Goal: Navigation & Orientation: Find specific page/section

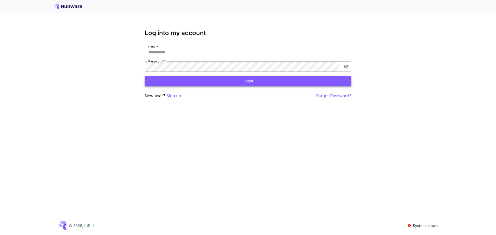
type input "**********"
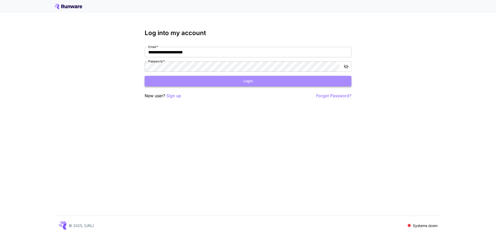
click at [260, 82] on button "Login" at bounding box center [248, 81] width 207 height 11
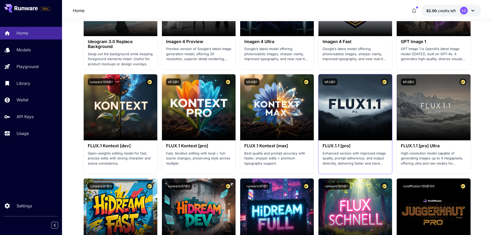
scroll to position [853, 0]
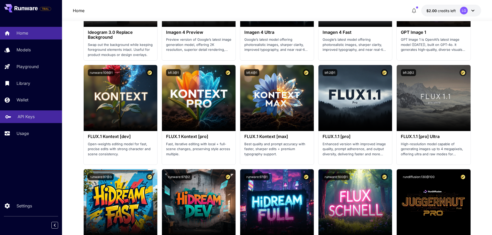
click at [25, 115] on p "API Keys" at bounding box center [26, 117] width 17 height 6
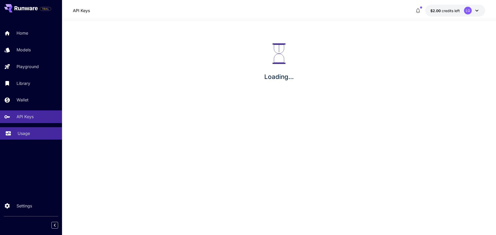
click at [25, 136] on p "Usage" at bounding box center [24, 134] width 12 height 6
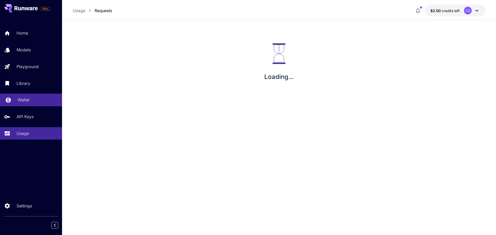
click at [25, 103] on p "Wallet" at bounding box center [24, 100] width 12 height 6
